Goal: Task Accomplishment & Management: Complete application form

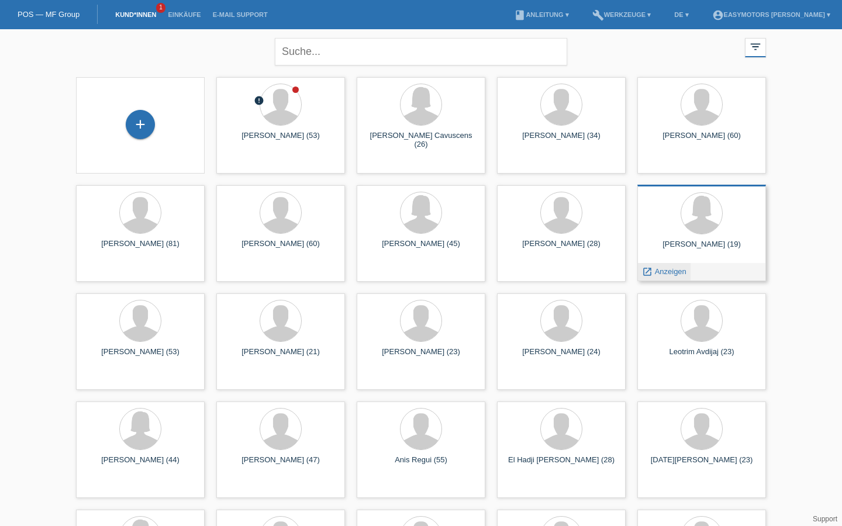
click at [651, 268] on icon "launch" at bounding box center [647, 271] width 11 height 11
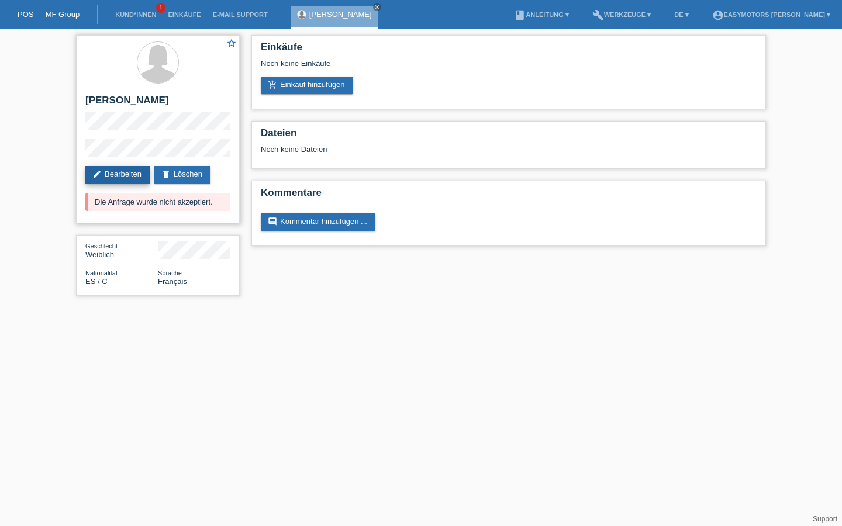
click at [118, 168] on link "edit Bearbeiten" at bounding box center [117, 175] width 64 height 18
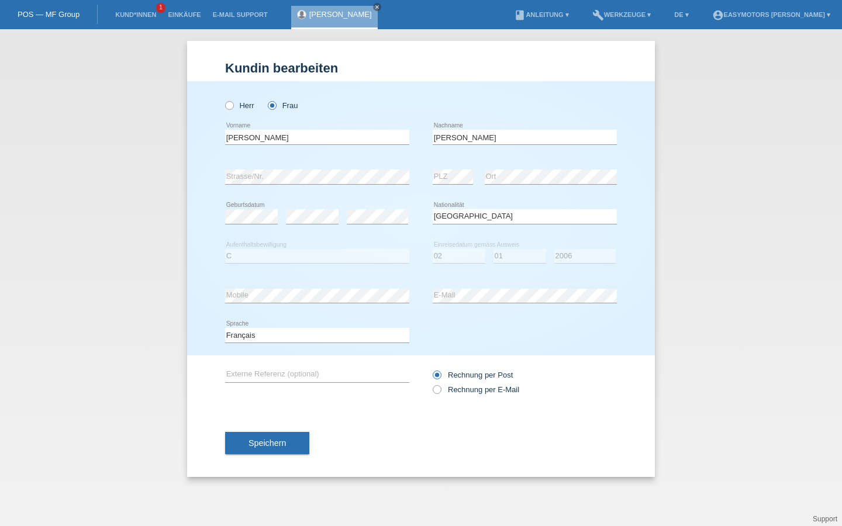
select select "ES"
select select "C"
select select "02"
select select "01"
select select "2006"
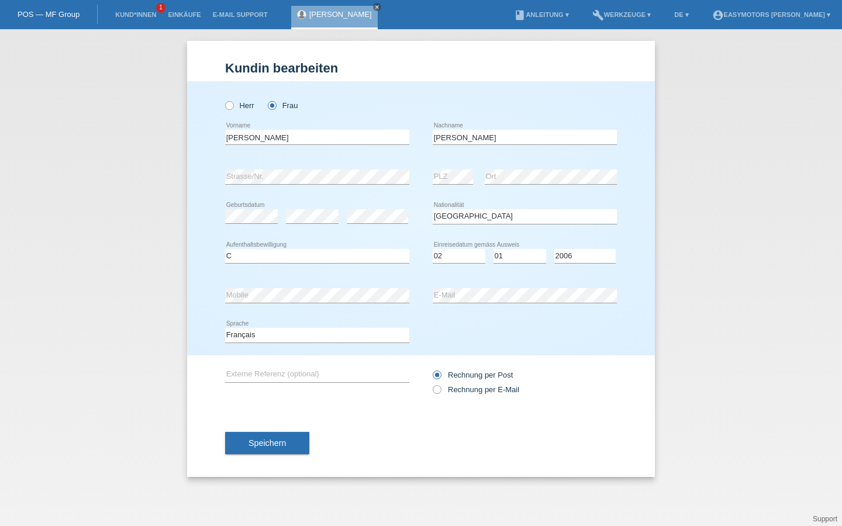
click at [320, 15] on link "[PERSON_NAME]" at bounding box center [340, 14] width 63 height 9
click at [324, 15] on link "[PERSON_NAME]" at bounding box center [340, 14] width 63 height 9
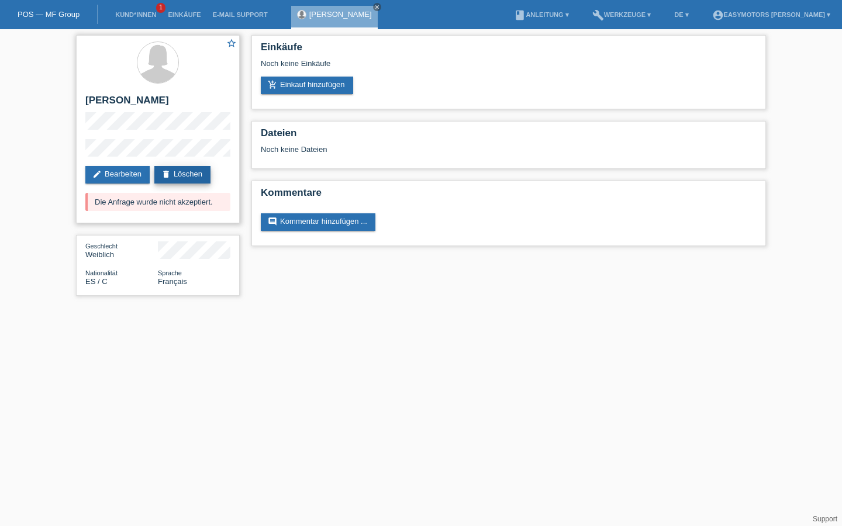
click at [205, 175] on link "delete Löschen" at bounding box center [182, 175] width 56 height 18
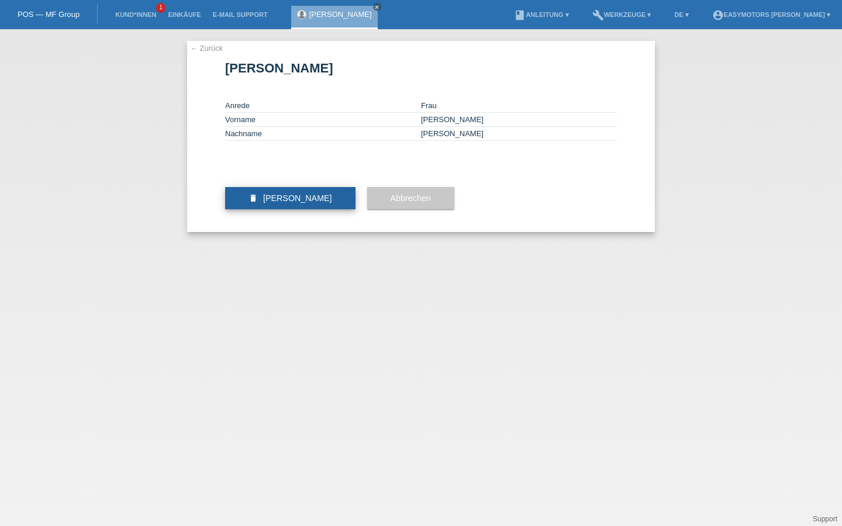
click at [300, 203] on span "Kundin löschen" at bounding box center [297, 197] width 69 height 9
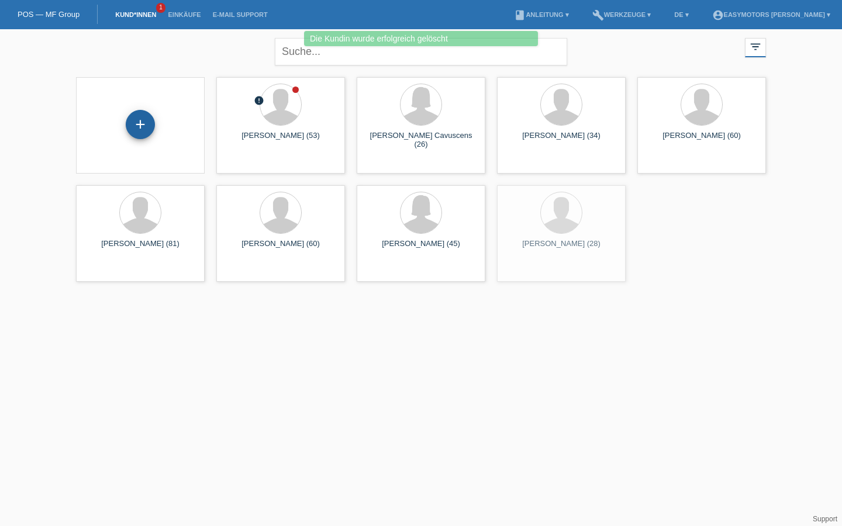
click at [145, 129] on div "+" at bounding box center [140, 125] width 28 height 20
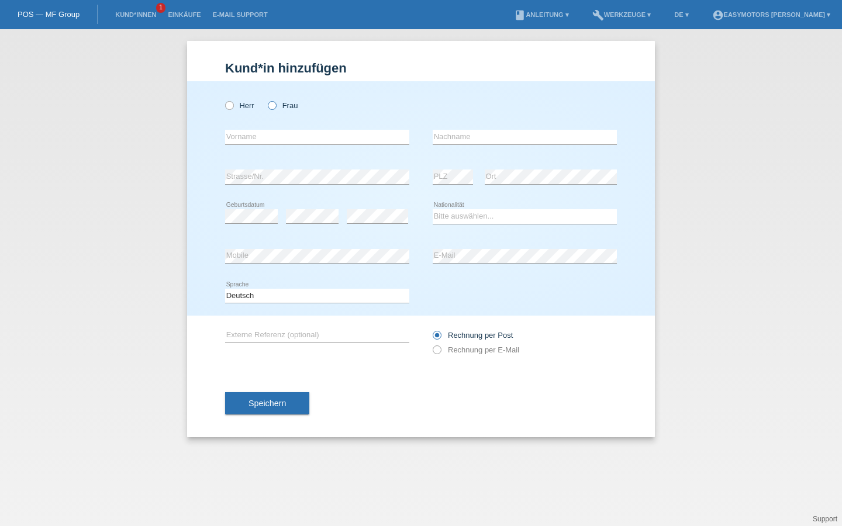
click at [266, 99] on icon at bounding box center [266, 99] width 0 height 0
click at [273, 105] on input "Frau" at bounding box center [272, 105] width 8 height 8
radio input "true"
type input "[PERSON_NAME]"
type input "p"
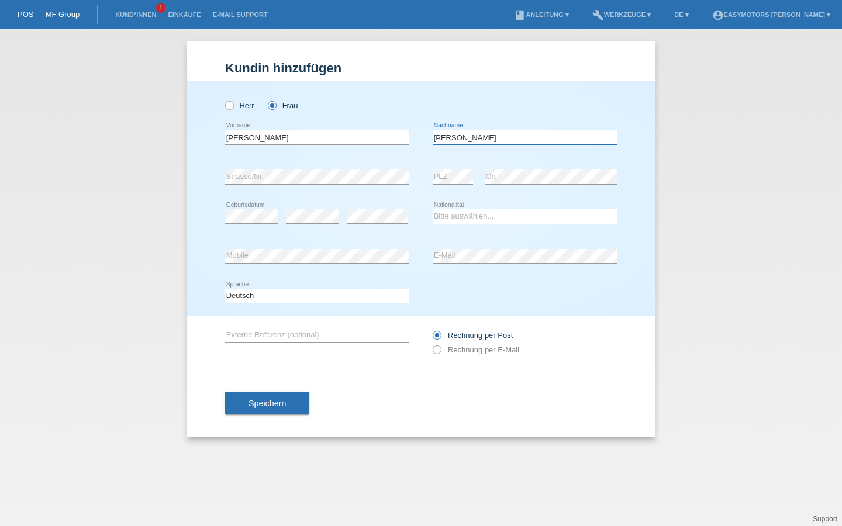
type input "[PERSON_NAME]"
select select "ES"
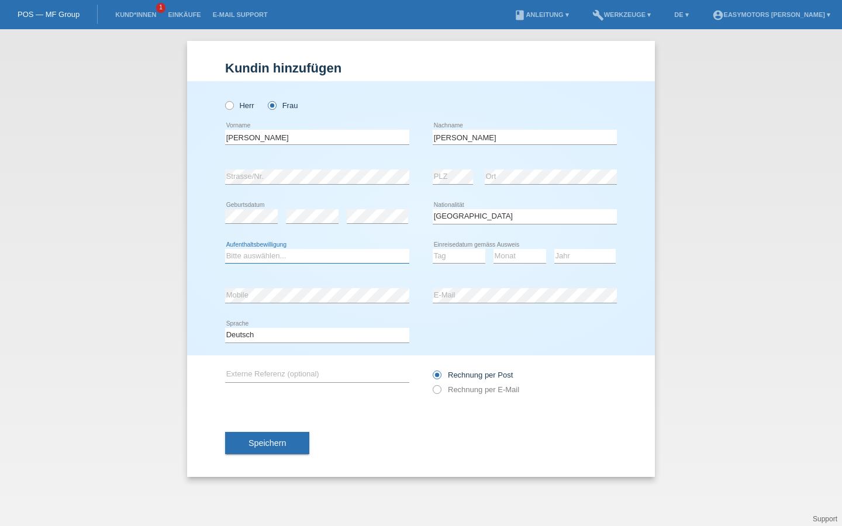
select select "C"
select select "02"
select select "01"
select select "2006"
click at [271, 435] on button "Speichern" at bounding box center [267, 443] width 84 height 22
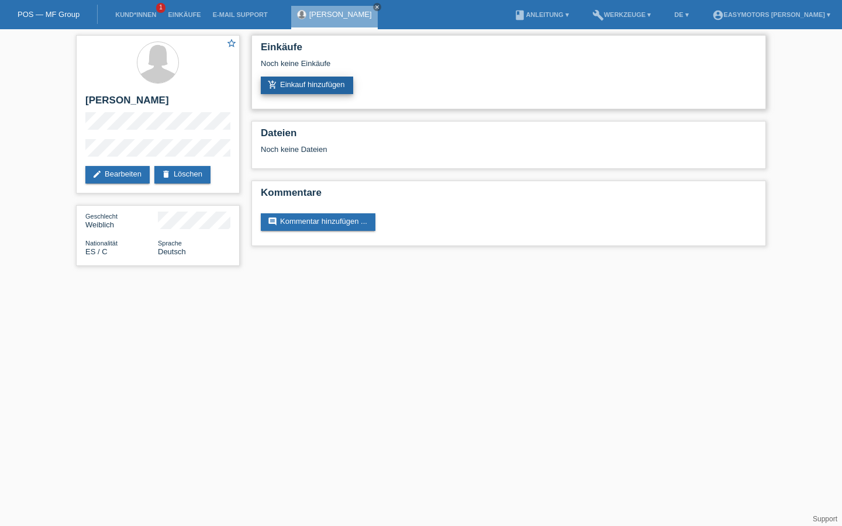
click at [327, 84] on link "add_shopping_cart Einkauf hinzufügen" at bounding box center [307, 86] width 92 height 18
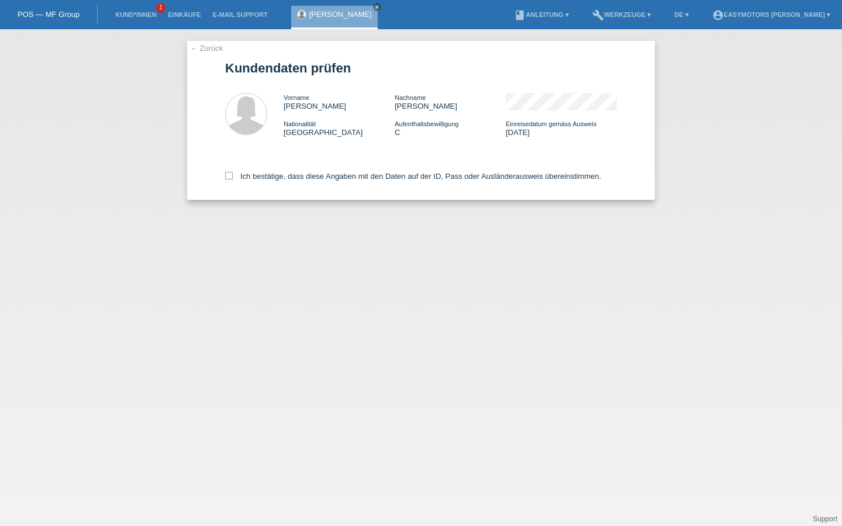
click at [278, 183] on div "Ich bestätige, dass diese Angaben mit den Daten auf der ID, Pass oder Ausländer…" at bounding box center [421, 173] width 392 height 51
click at [281, 177] on label "Ich bestätige, dass diese Angaben mit den Daten auf der ID, Pass oder Ausländer…" at bounding box center [413, 176] width 376 height 9
click at [233, 177] on input "Ich bestätige, dass diese Angaben mit den Daten auf der ID, Pass oder Ausländer…" at bounding box center [229, 176] width 8 height 8
checkbox input "true"
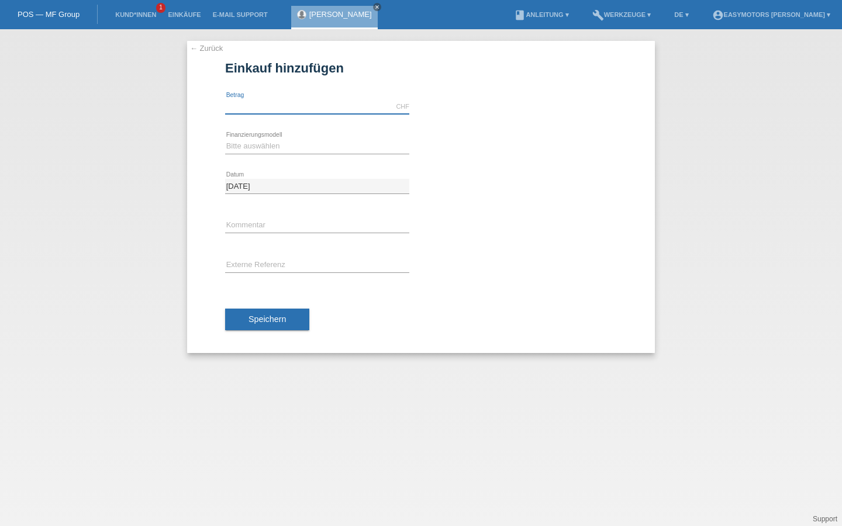
click at [297, 102] on input "text" at bounding box center [317, 106] width 184 height 15
type input "2800.00"
select select "81"
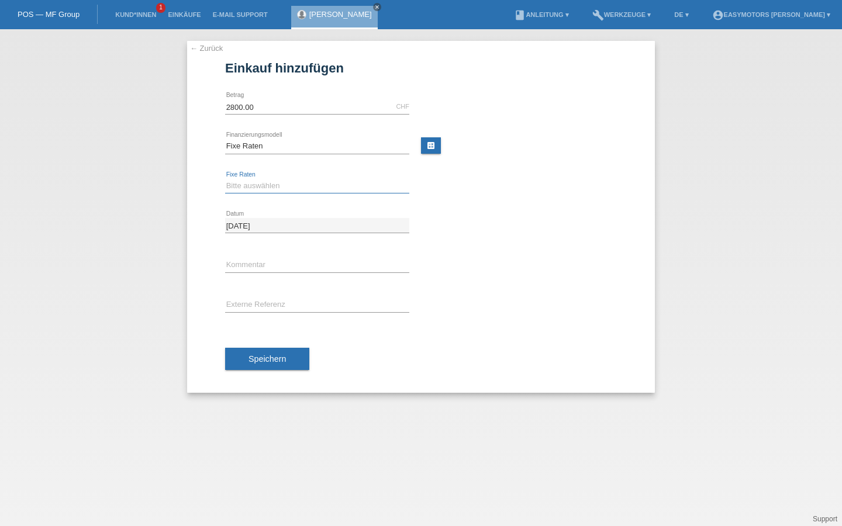
select select "320"
click at [264, 353] on button "Speichern" at bounding box center [267, 359] width 84 height 22
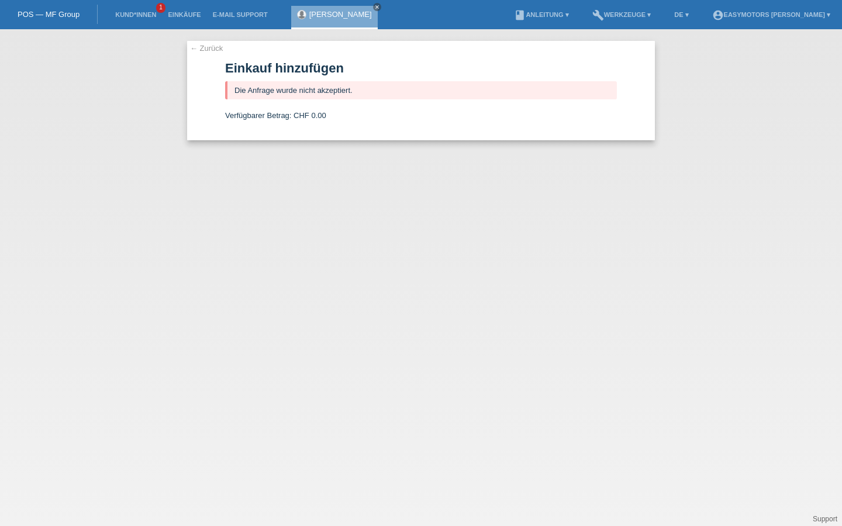
click at [219, 50] on link "← Zurück" at bounding box center [206, 48] width 33 height 9
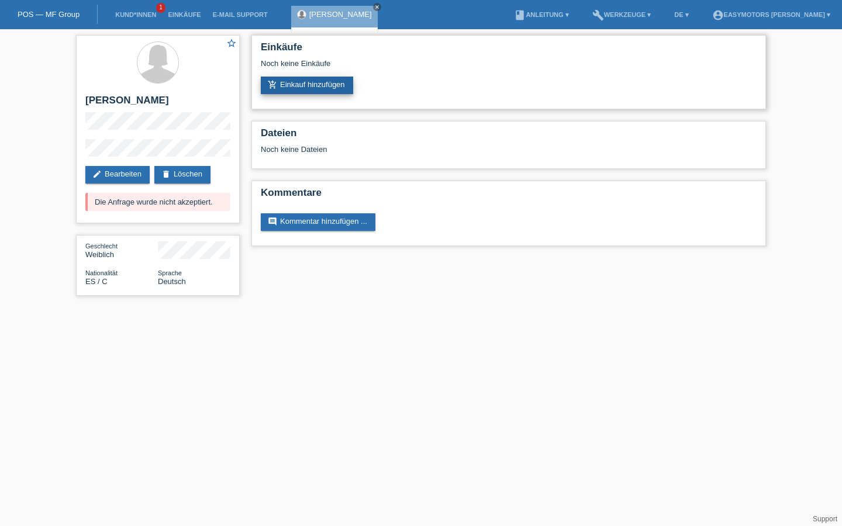
click at [318, 92] on link "add_shopping_cart Einkauf hinzufügen" at bounding box center [307, 86] width 92 height 18
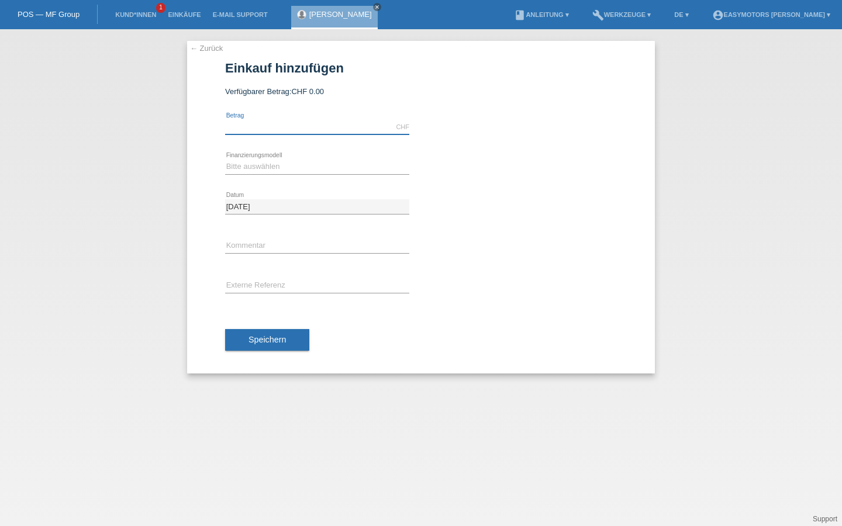
click at [290, 130] on input "text" at bounding box center [317, 127] width 184 height 15
type input "2800.00"
click at [285, 158] on div "Bitte auswählen Fixe Raten Kauf auf Rechnung mit Teilzahlungsoption error Finan…" at bounding box center [317, 167] width 184 height 40
select select "82"
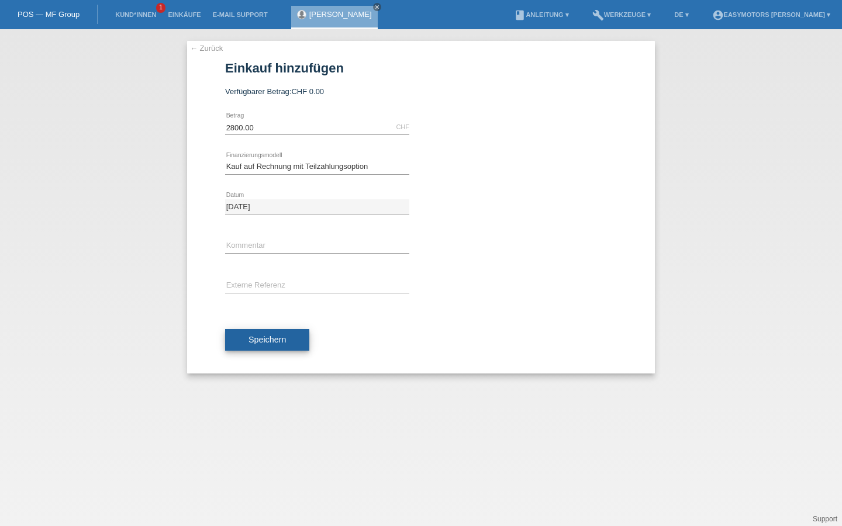
click at [290, 331] on button "Speichern" at bounding box center [267, 340] width 84 height 22
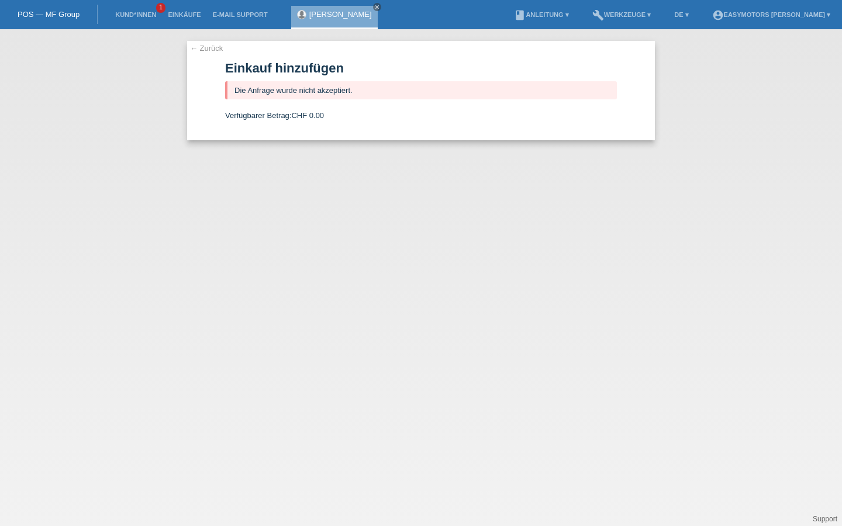
click at [213, 53] on div "← Zurück Einkauf hinzufügen Die Anfrage wurde nicht akzeptiert. Verfügbarer Bet…" at bounding box center [421, 90] width 468 height 99
click at [215, 51] on link "← Zurück" at bounding box center [206, 48] width 33 height 9
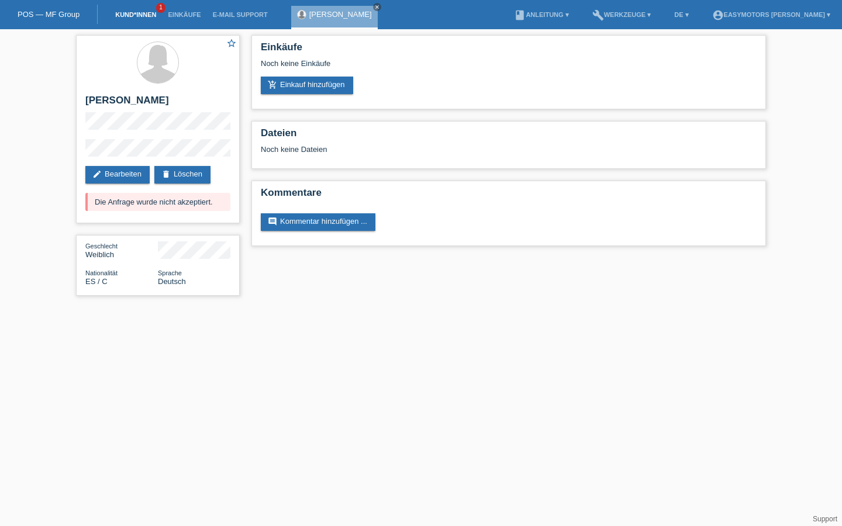
click at [146, 16] on link "Kund*innen" at bounding box center [135, 14] width 53 height 7
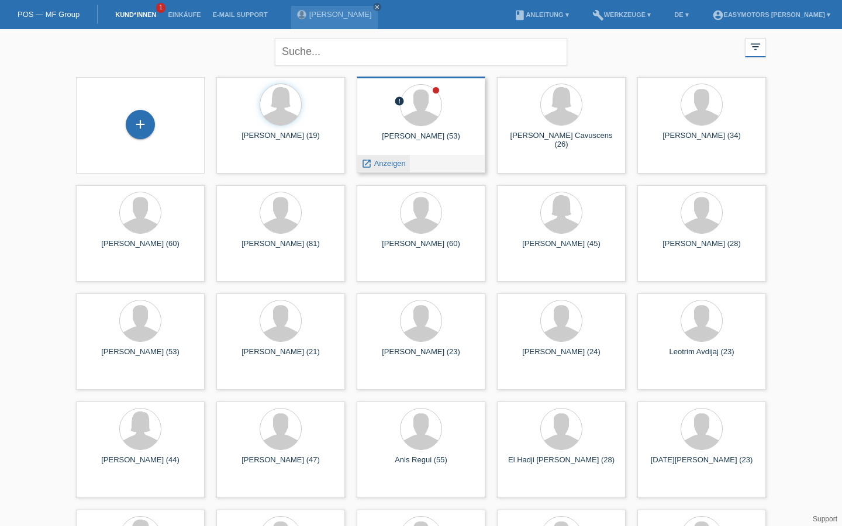
click at [383, 165] on span "Anzeigen" at bounding box center [390, 163] width 32 height 9
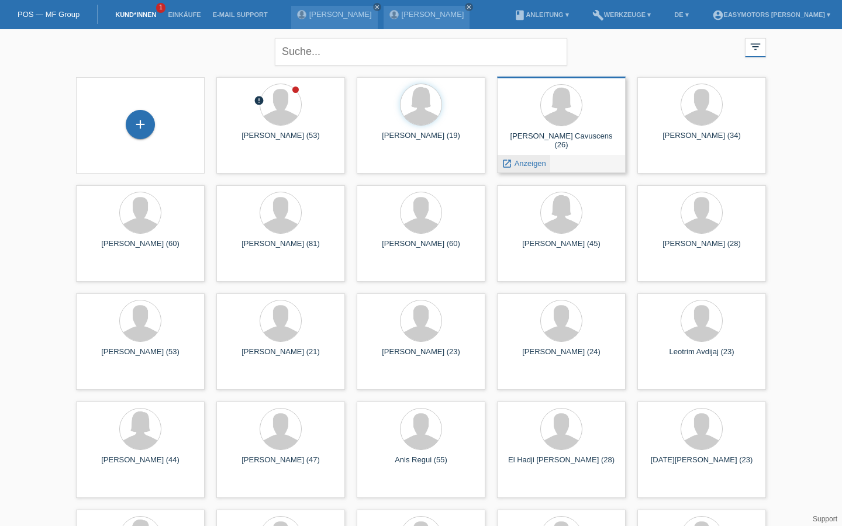
click at [522, 163] on span "Anzeigen" at bounding box center [530, 163] width 32 height 9
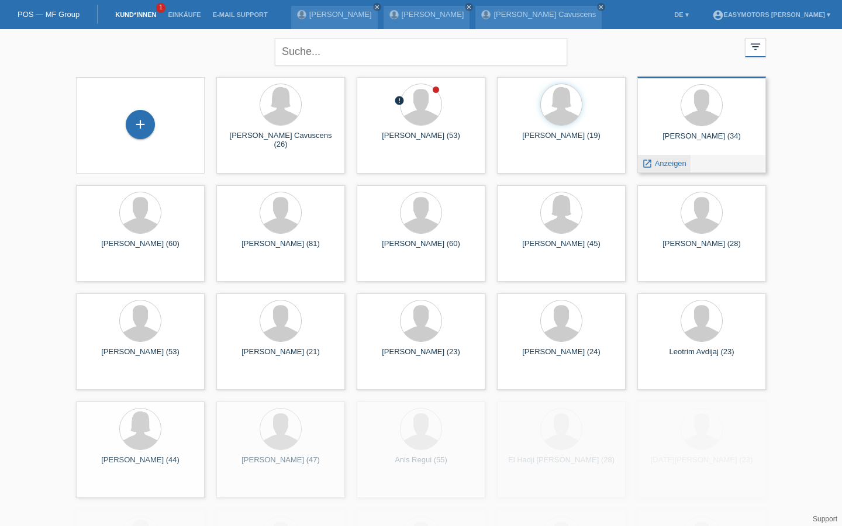
click at [659, 160] on span "Anzeigen" at bounding box center [671, 163] width 32 height 9
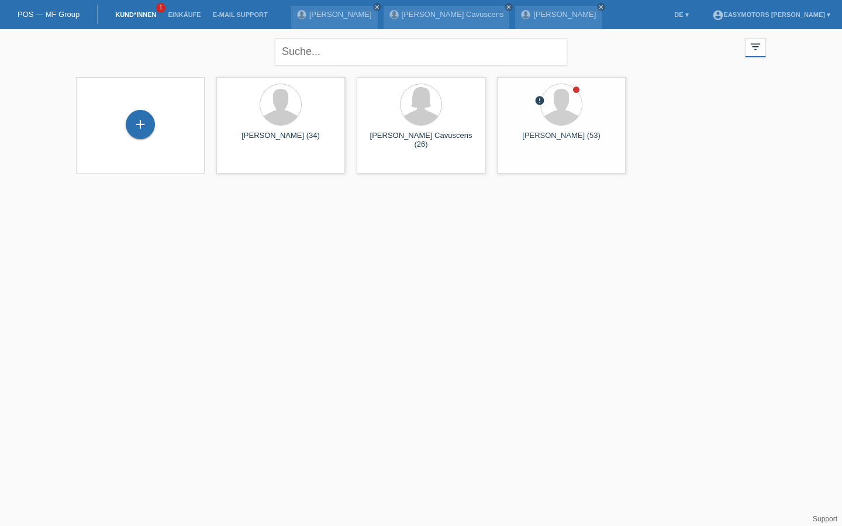
click at [813, 172] on div "close filter_list view_module Alle Kund*innen anzeigen star Markierte Kund*inne…" at bounding box center [421, 108] width 842 height 159
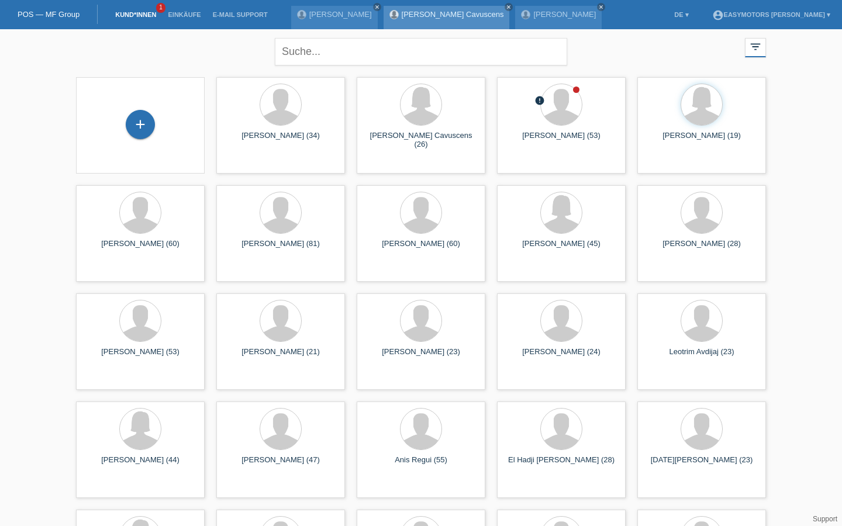
click at [409, 17] on link "[PERSON_NAME] Cavuscens" at bounding box center [452, 14] width 102 height 9
click at [374, 8] on icon "close" at bounding box center [377, 7] width 6 height 6
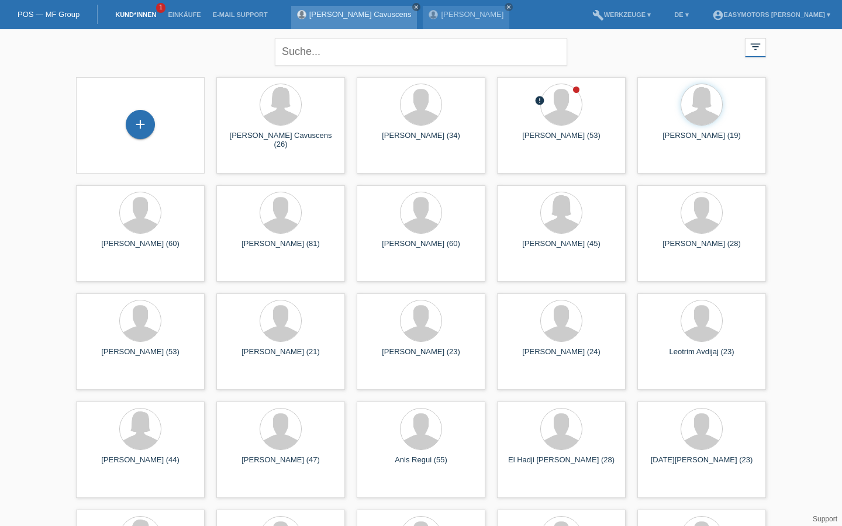
click at [413, 6] on icon "close" at bounding box center [416, 7] width 6 height 6
click at [380, 6] on icon "close" at bounding box center [377, 7] width 6 height 6
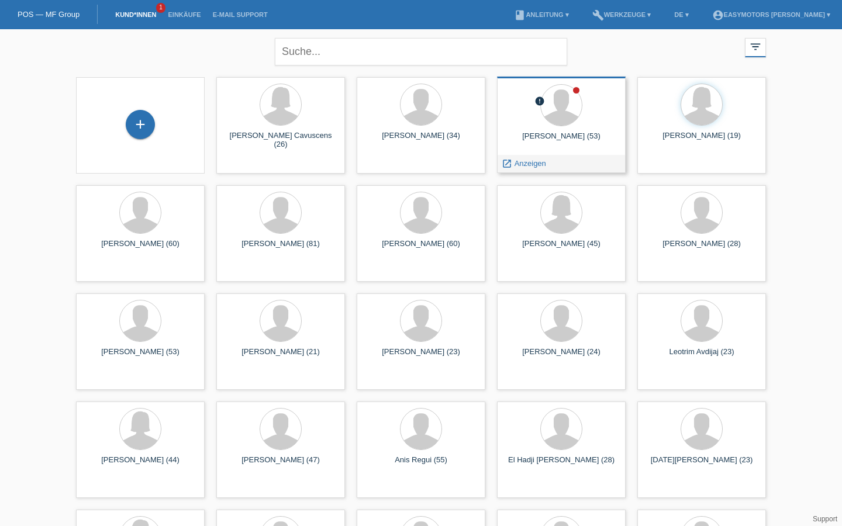
click at [532, 123] on div at bounding box center [561, 106] width 110 height 44
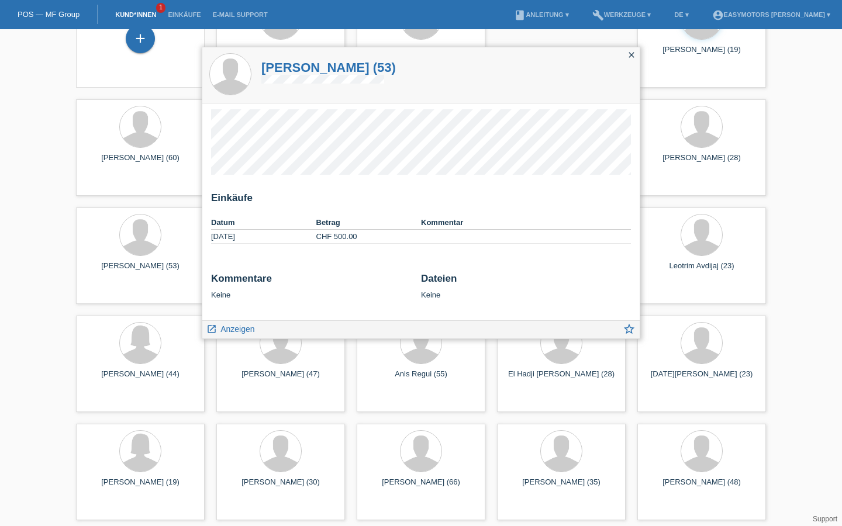
scroll to position [86, 0]
click at [630, 53] on icon "close" at bounding box center [630, 54] width 9 height 9
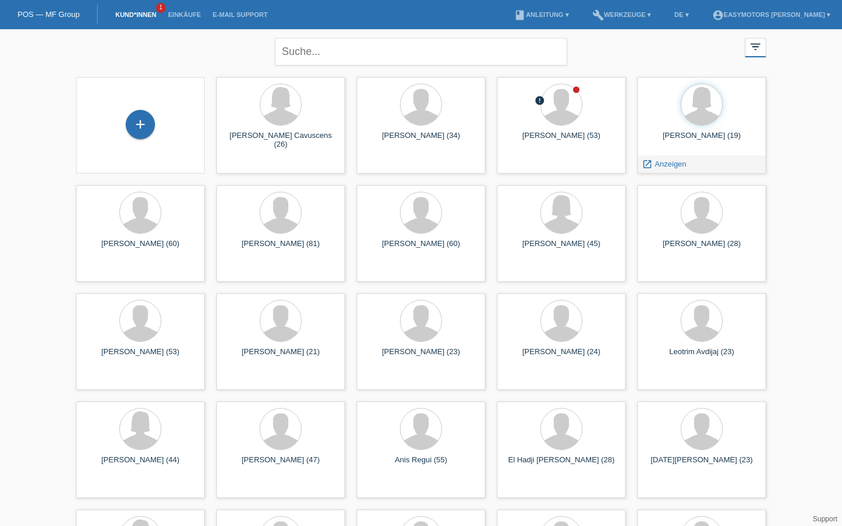
scroll to position [0, 0]
click at [398, 132] on div "Mikael Pierre Vonlanthen (34)" at bounding box center [421, 140] width 110 height 19
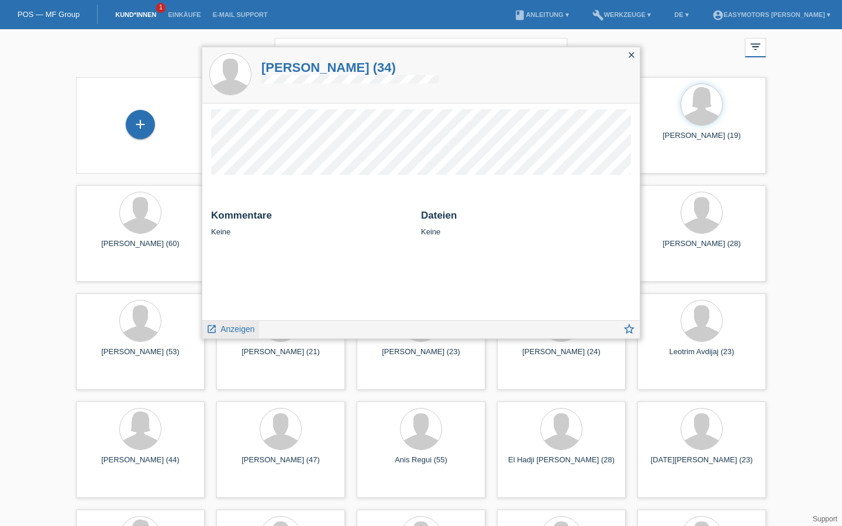
click at [224, 328] on span "Anzeigen" at bounding box center [237, 328] width 34 height 9
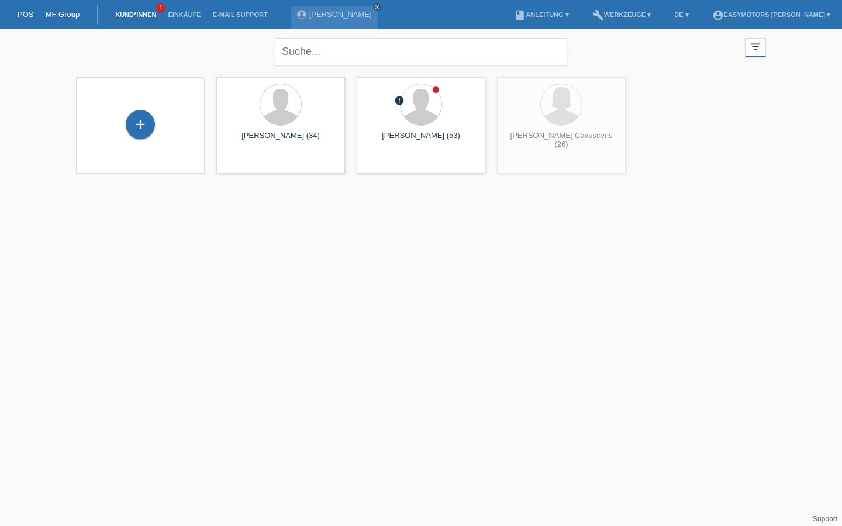
click at [633, 55] on div "close filter_list view_module Alle Kund*innen anzeigen star Markierte [PERSON_N…" at bounding box center [420, 50] width 701 height 42
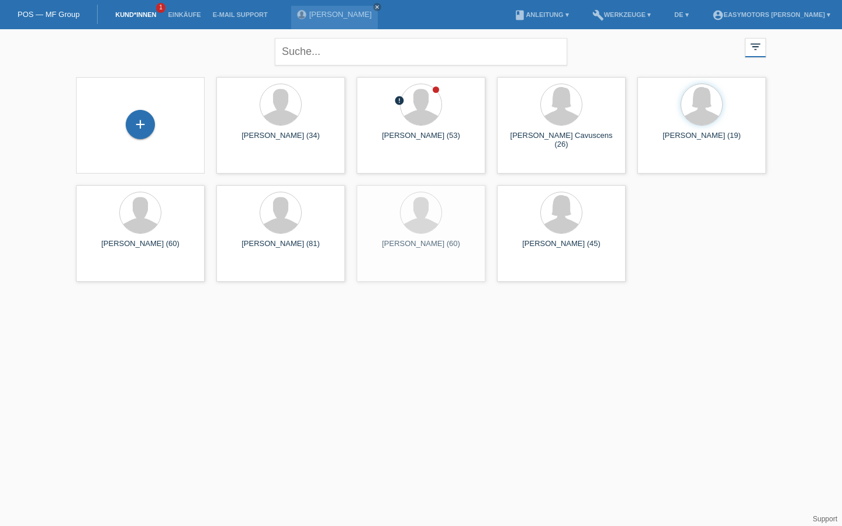
click at [632, 55] on div "close filter_list view_module Alle Kund*innen anzeigen star Markierte Kund*inne…" at bounding box center [420, 50] width 701 height 42
